Goal: Task Accomplishment & Management: Use online tool/utility

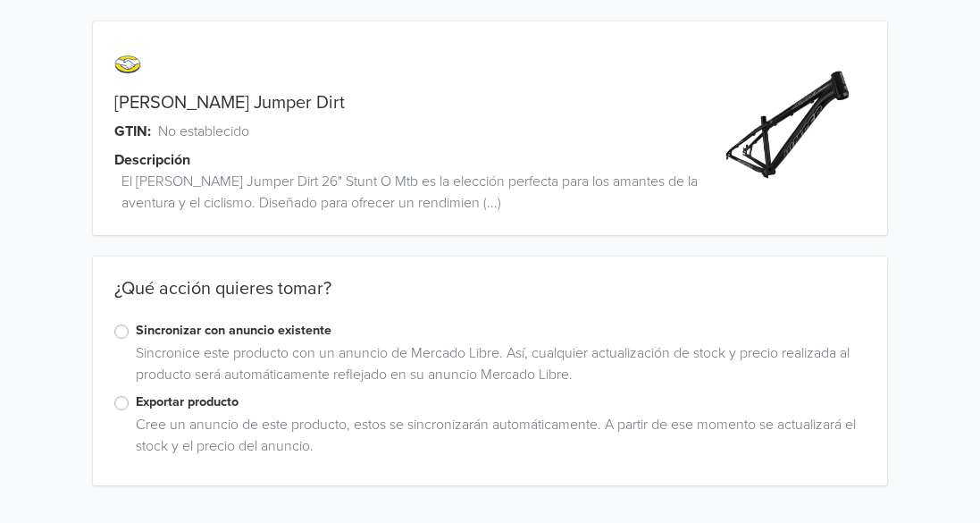
click at [136, 331] on label "Sincronizar con anuncio existente" at bounding box center [501, 331] width 730 height 20
click at [0, 0] on input "Sincronizar con anuncio existente" at bounding box center [0, 0] width 0 height 0
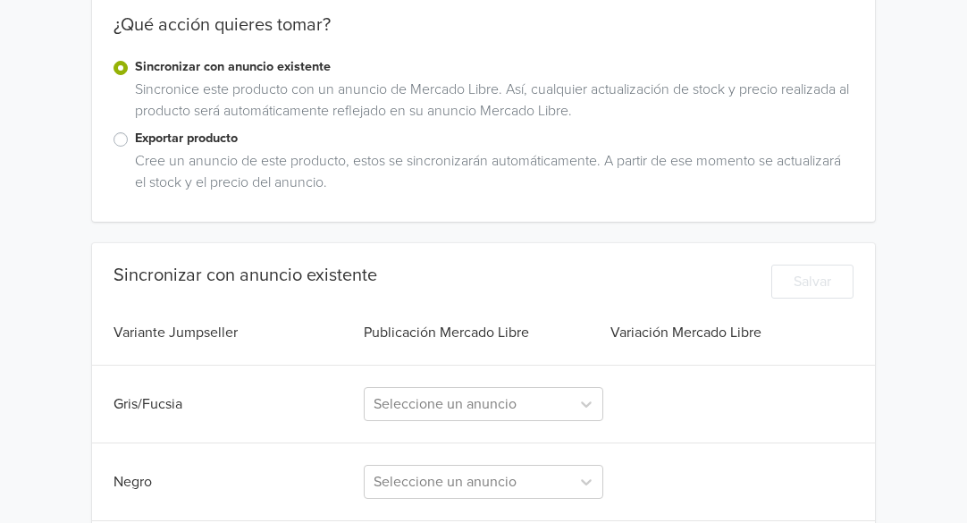
scroll to position [357, 0]
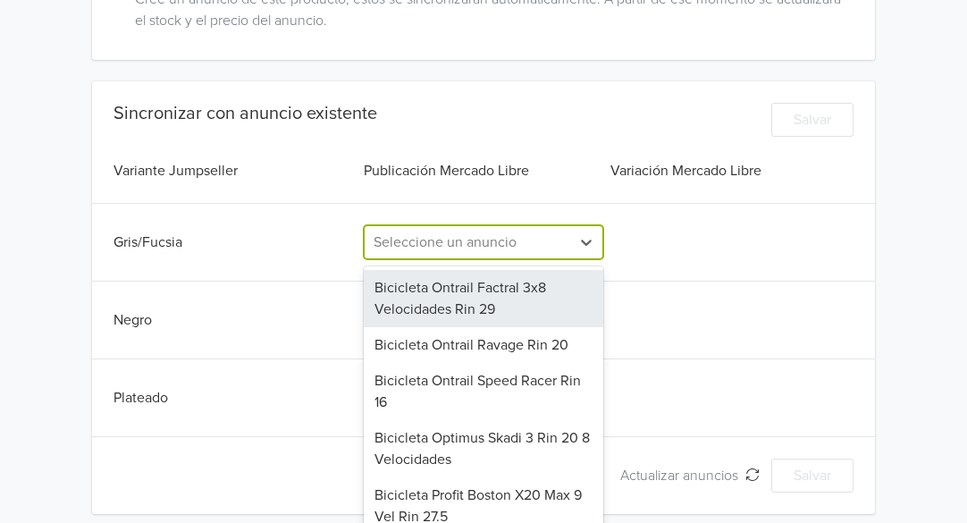
click at [562, 259] on div "265 results available. Use Up and Down to choose options, press Enter to select…" at bounding box center [483, 242] width 239 height 34
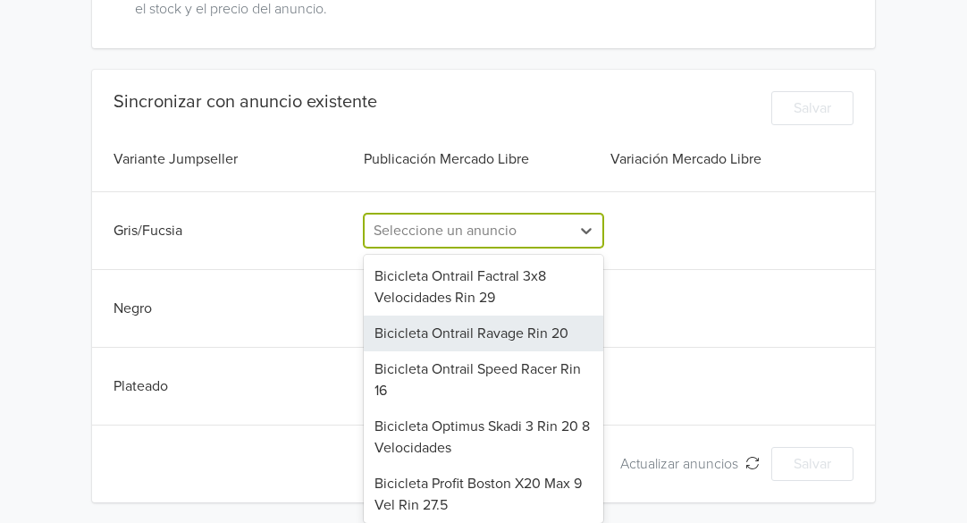
scroll to position [438, 0]
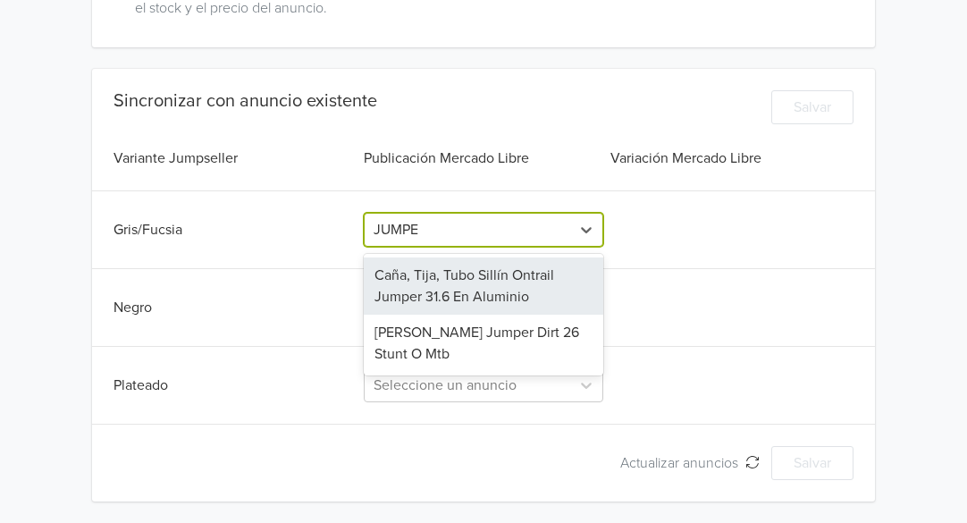
type input "JUMPER"
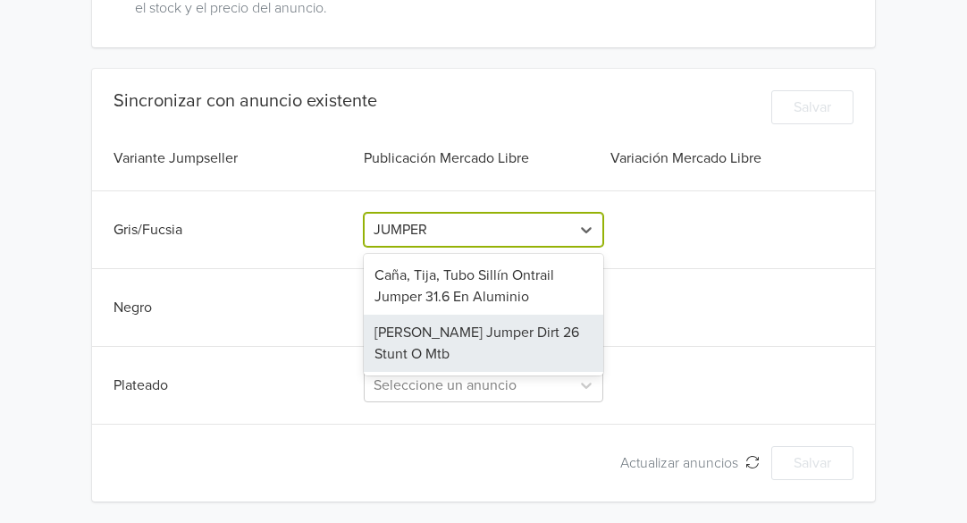
click at [477, 346] on div "[PERSON_NAME] Jumper Dirt 26 Stunt O Mtb" at bounding box center [483, 342] width 239 height 57
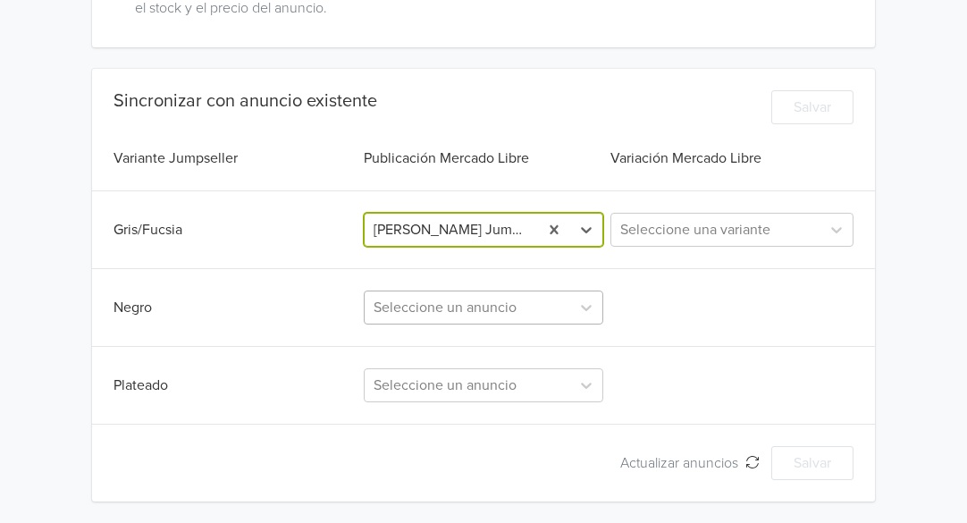
click at [466, 312] on div at bounding box center [467, 307] width 188 height 25
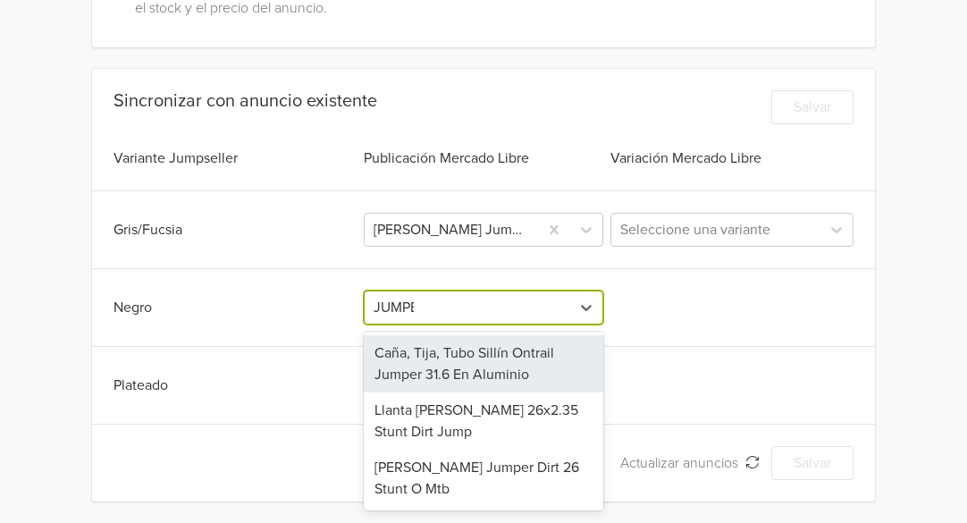
type input "JUMPER"
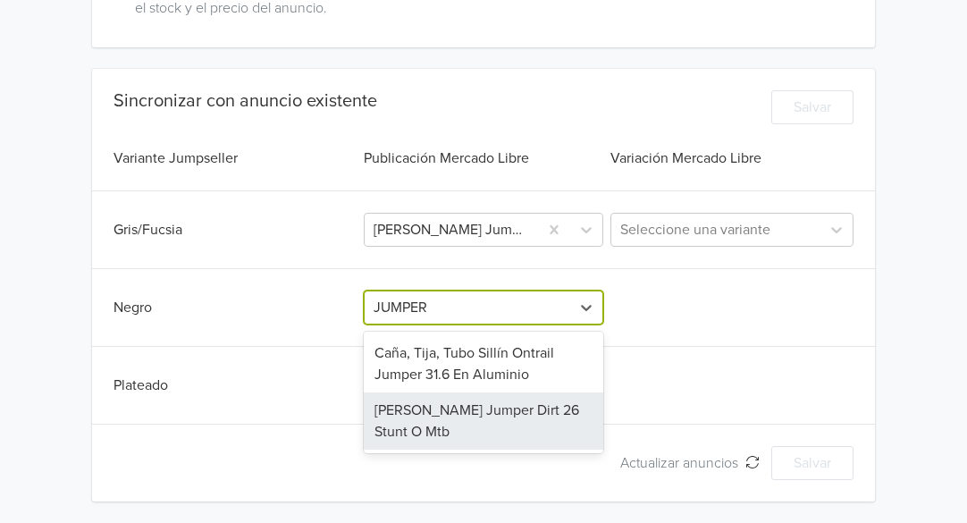
click at [464, 411] on div "[PERSON_NAME] Jumper Dirt 26 Stunt O Mtb" at bounding box center [483, 420] width 239 height 57
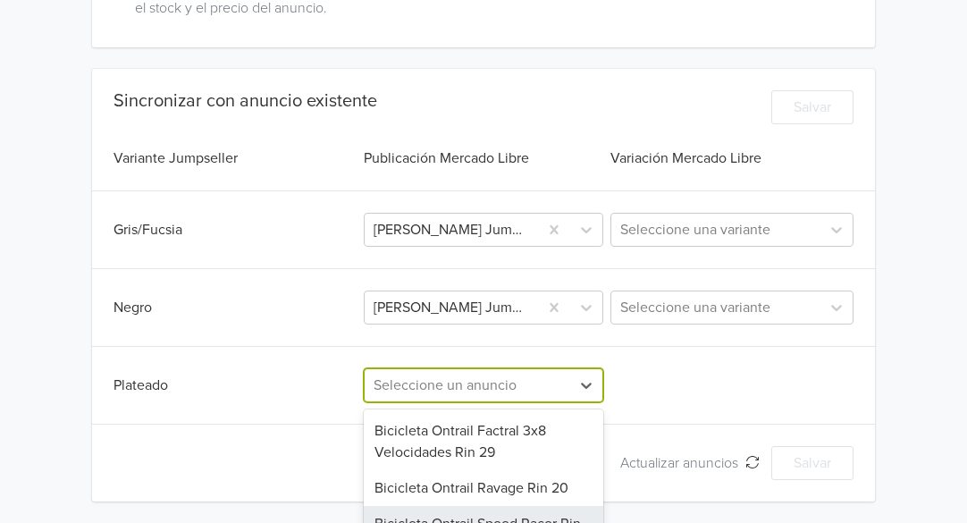
click at [465, 387] on div "265 results available. Use Up and Down to choose options, press Enter to select…" at bounding box center [483, 385] width 239 height 34
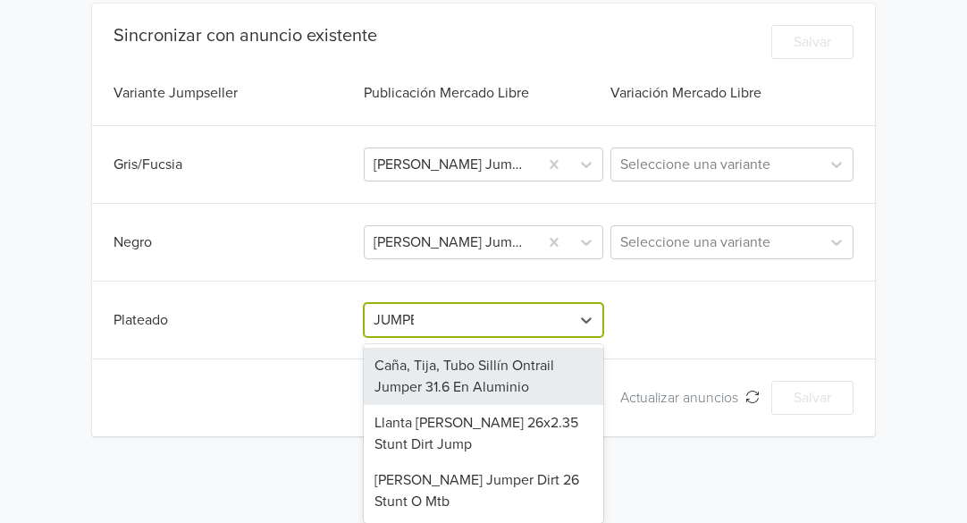
scroll to position [446, 0]
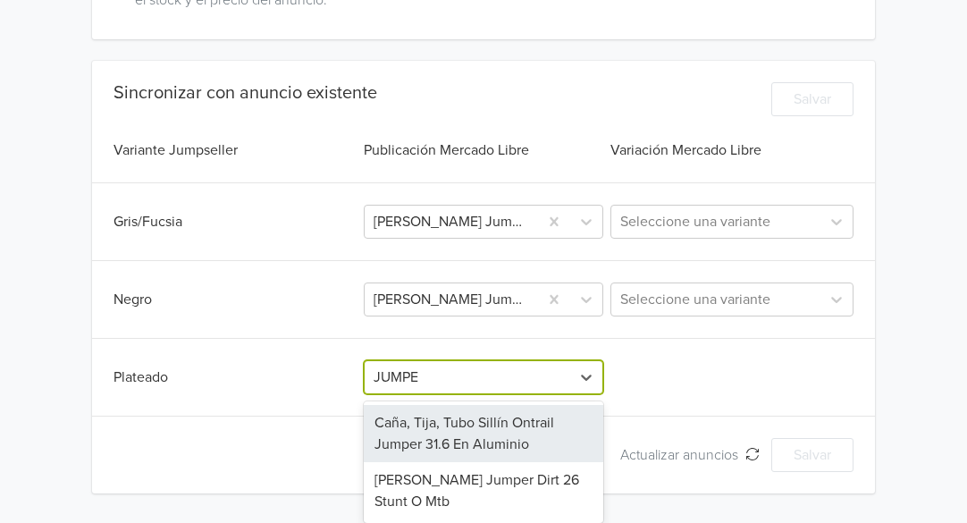
type input "JUMPER"
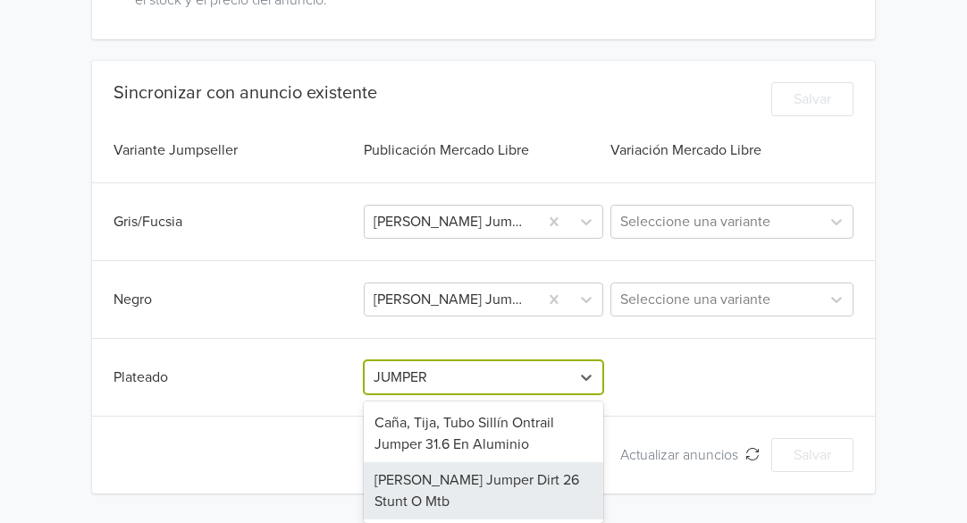
click at [454, 481] on div "[PERSON_NAME] Jumper Dirt 26 Stunt O Mtb" at bounding box center [483, 490] width 239 height 57
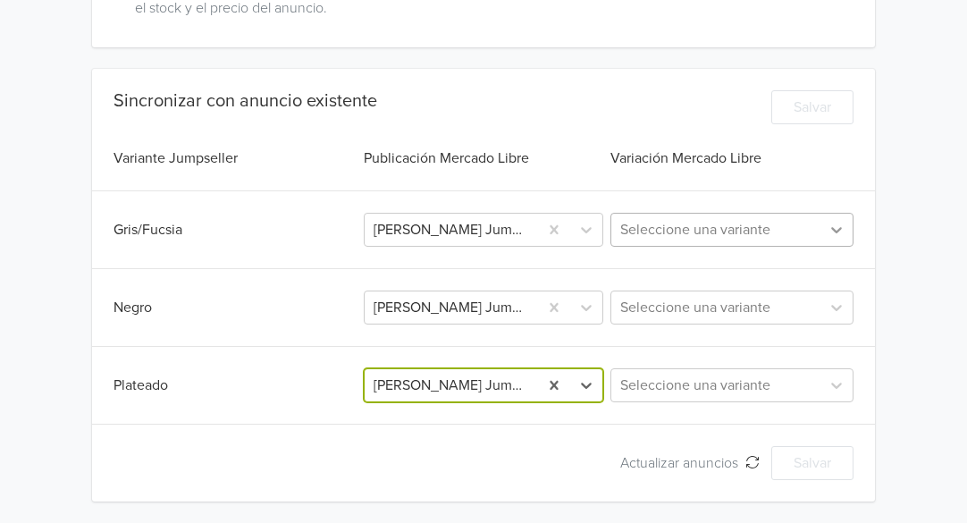
click at [829, 232] on icon at bounding box center [836, 230] width 18 height 18
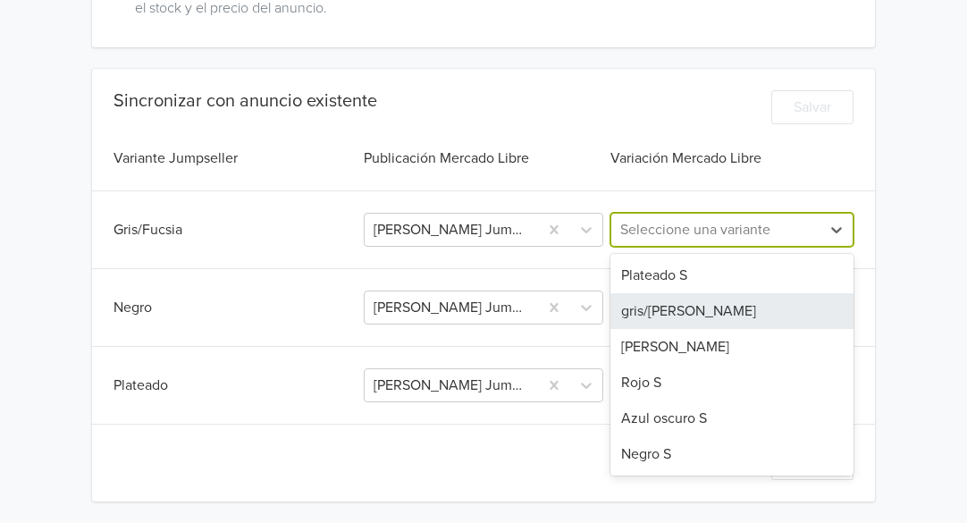
click at [661, 317] on div "gris/[PERSON_NAME]" at bounding box center [731, 311] width 243 height 36
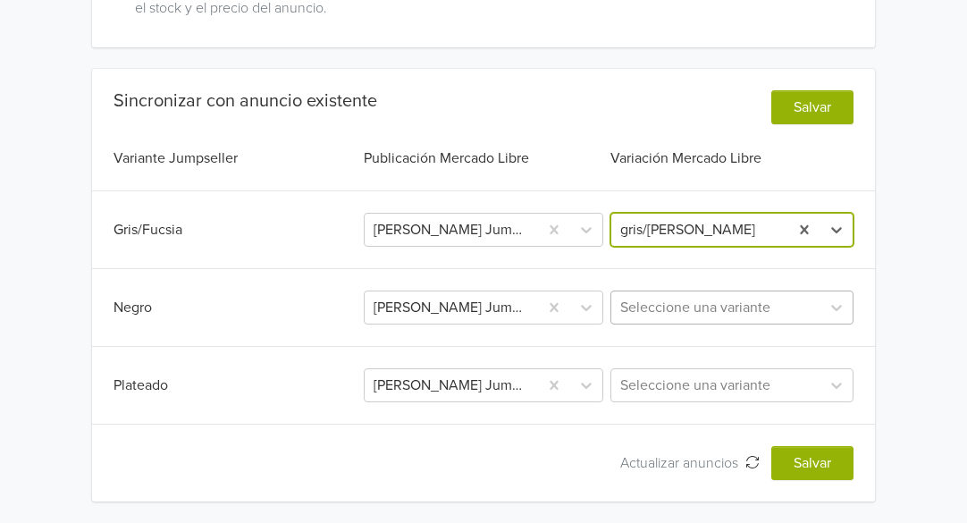
click at [667, 301] on div at bounding box center [715, 307] width 191 height 25
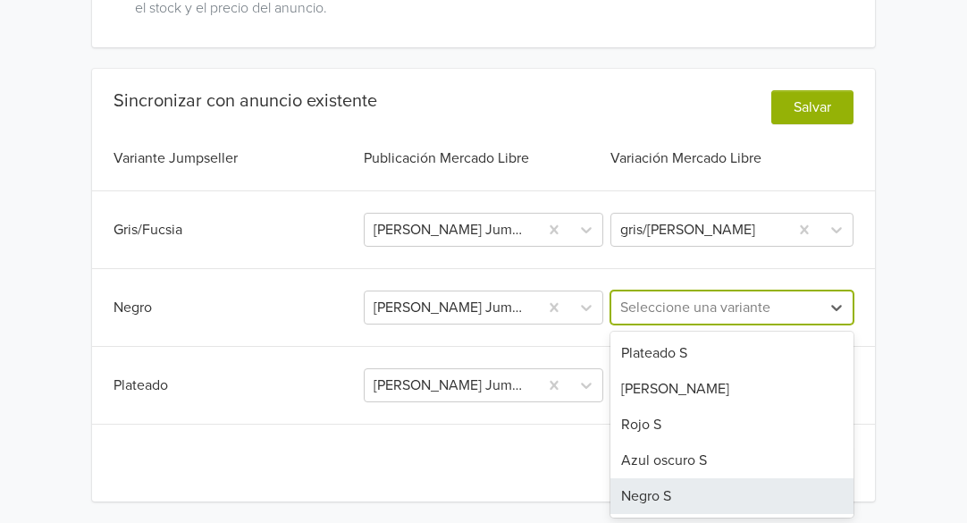
click at [667, 494] on div "Negro S" at bounding box center [731, 496] width 243 height 36
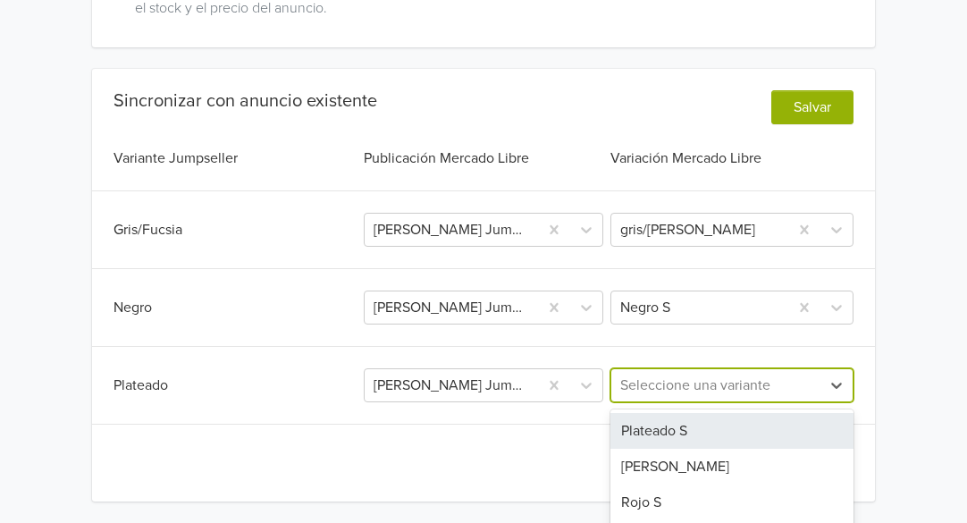
scroll to position [474, 0]
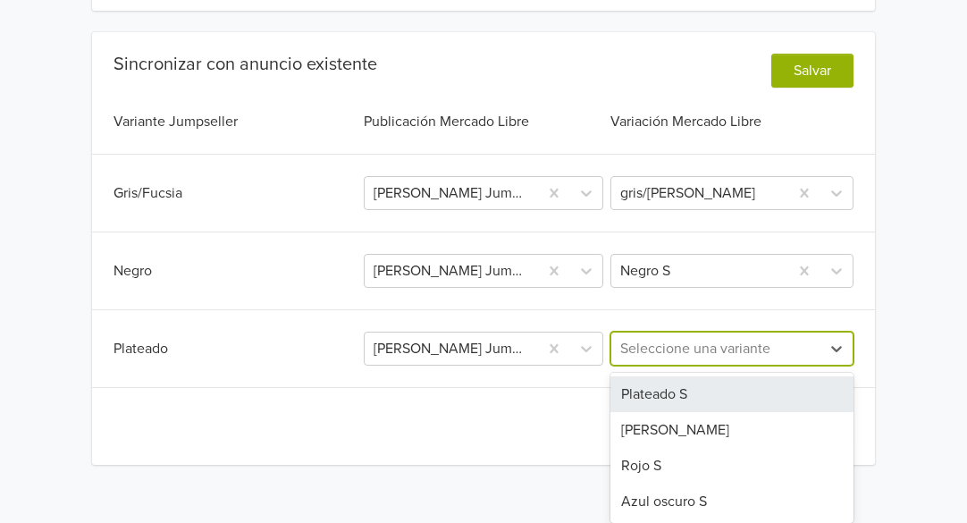
click at [681, 365] on div "4 results available. Use Up and Down to choose options, press Enter to select t…" at bounding box center [731, 348] width 243 height 34
click at [699, 396] on div "Plateado S" at bounding box center [731, 394] width 243 height 36
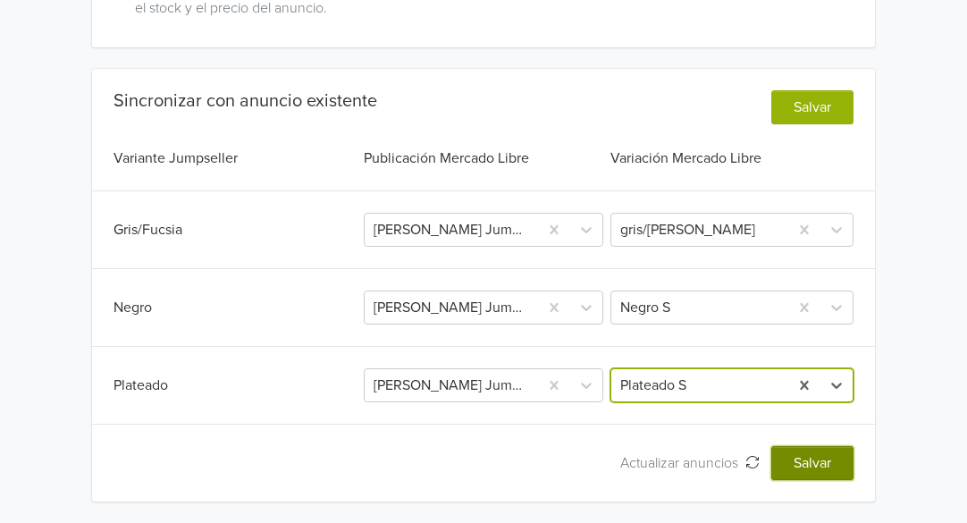
click at [800, 464] on button "Salvar" at bounding box center [812, 463] width 82 height 34
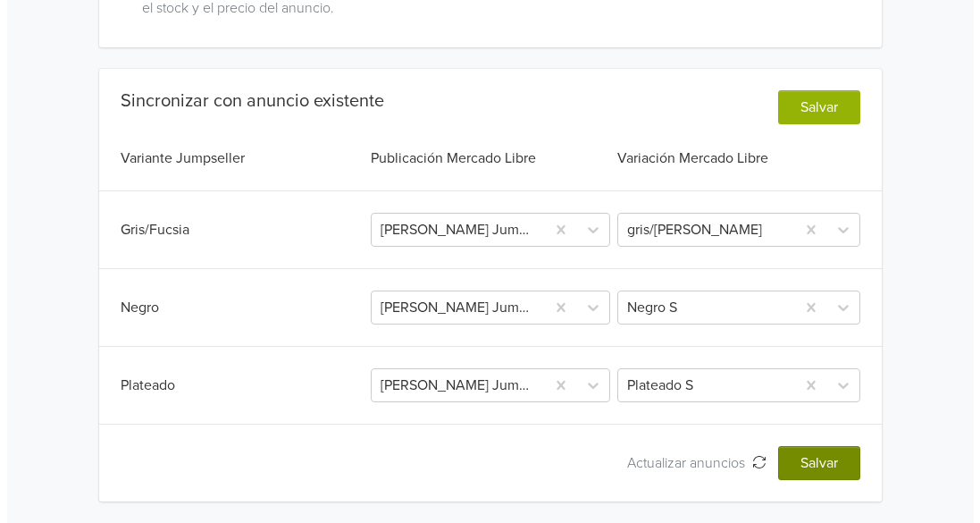
scroll to position [0, 0]
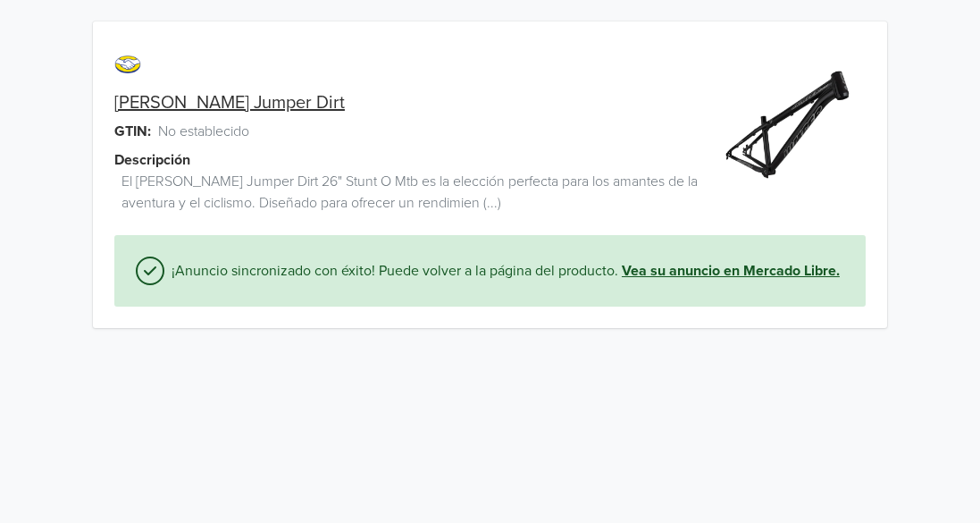
click at [770, 268] on link "Vea su anuncio en Mercado Libre." at bounding box center [731, 270] width 218 height 21
